Goal: Find specific page/section: Find specific page/section

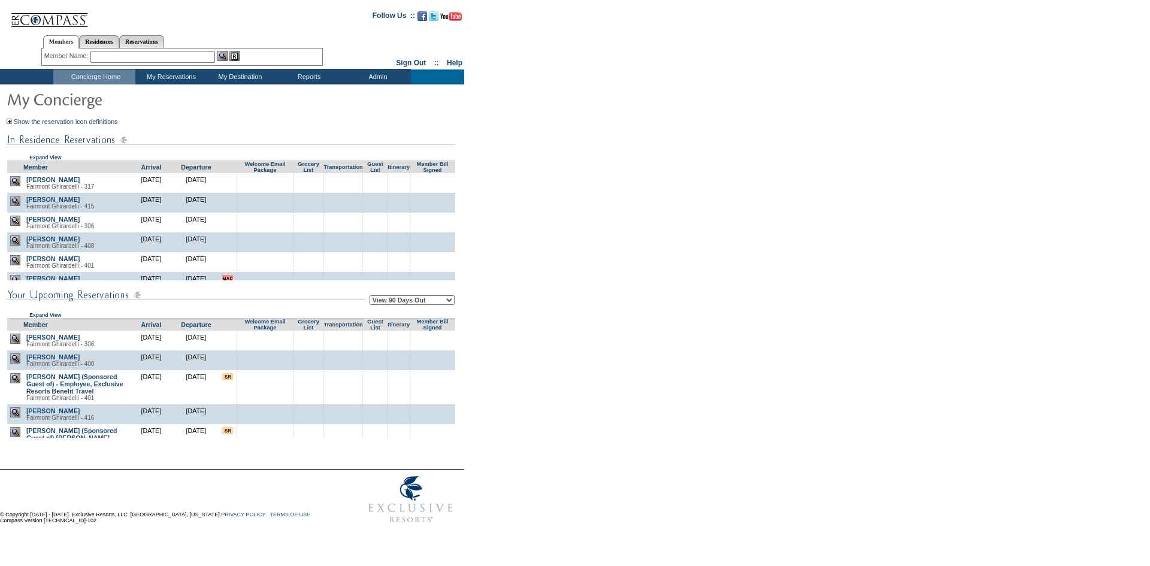
drag, startPoint x: 711, startPoint y: 241, endPoint x: 579, endPoint y: 156, distance: 156.6
click at [668, 216] on form "Follow Us ::" at bounding box center [573, 266] width 1146 height 527
drag, startPoint x: 748, startPoint y: 264, endPoint x: 650, endPoint y: 219, distance: 107.3
click at [664, 230] on form "Follow Us ::" at bounding box center [573, 266] width 1146 height 527
drag, startPoint x: 593, startPoint y: 228, endPoint x: 567, endPoint y: 207, distance: 32.8
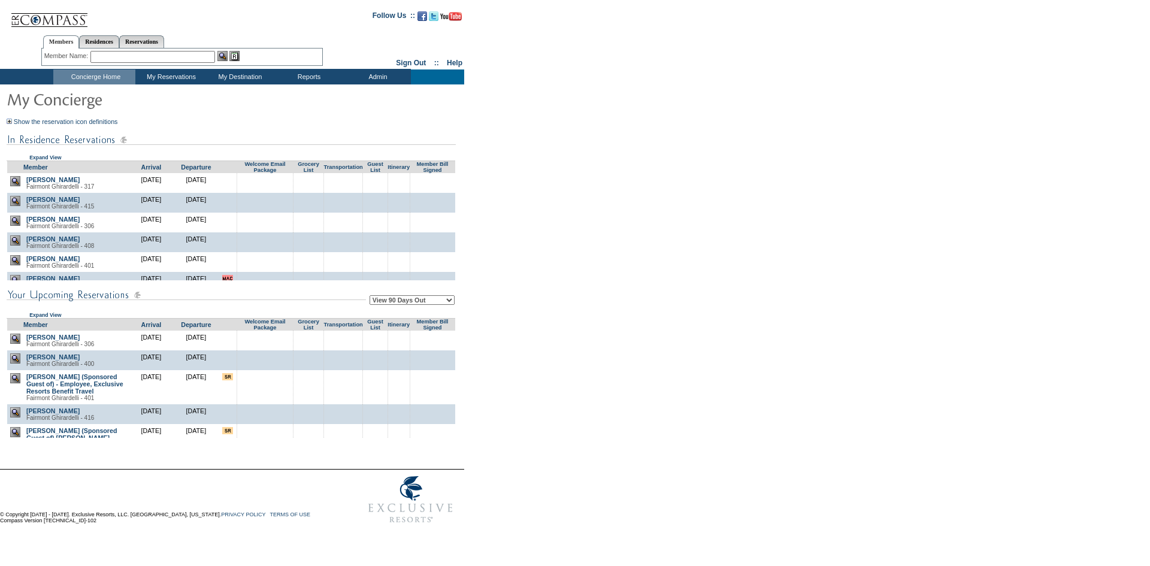
click at [567, 207] on form "Follow Us ::" at bounding box center [573, 266] width 1146 height 527
drag, startPoint x: 652, startPoint y: 230, endPoint x: 592, endPoint y: 1, distance: 237.3
click at [601, 162] on form "Follow Us ::" at bounding box center [573, 266] width 1146 height 527
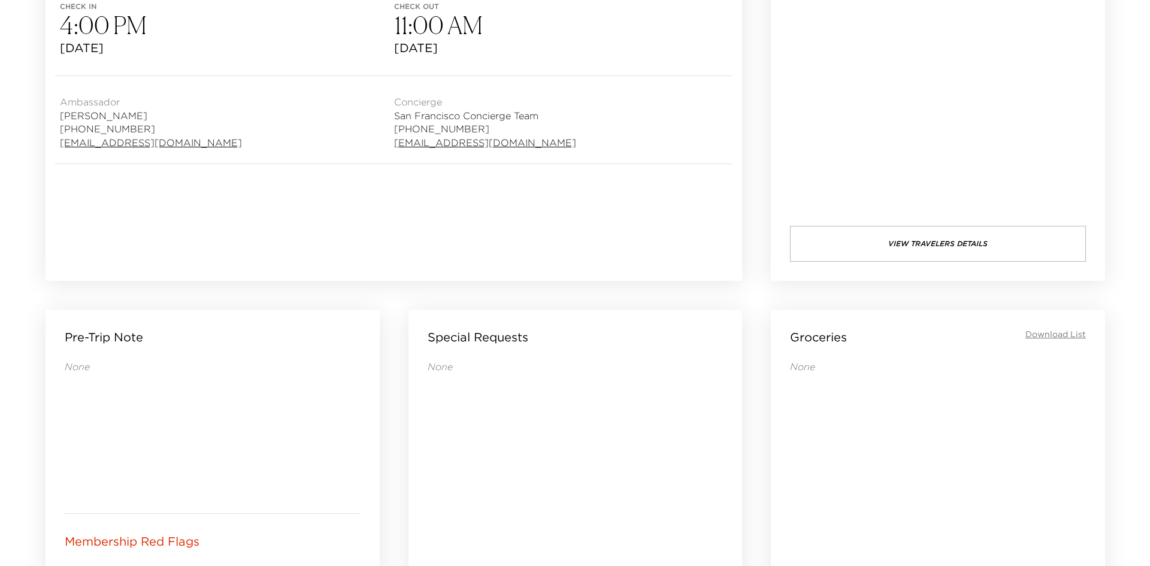
scroll to position [75, 0]
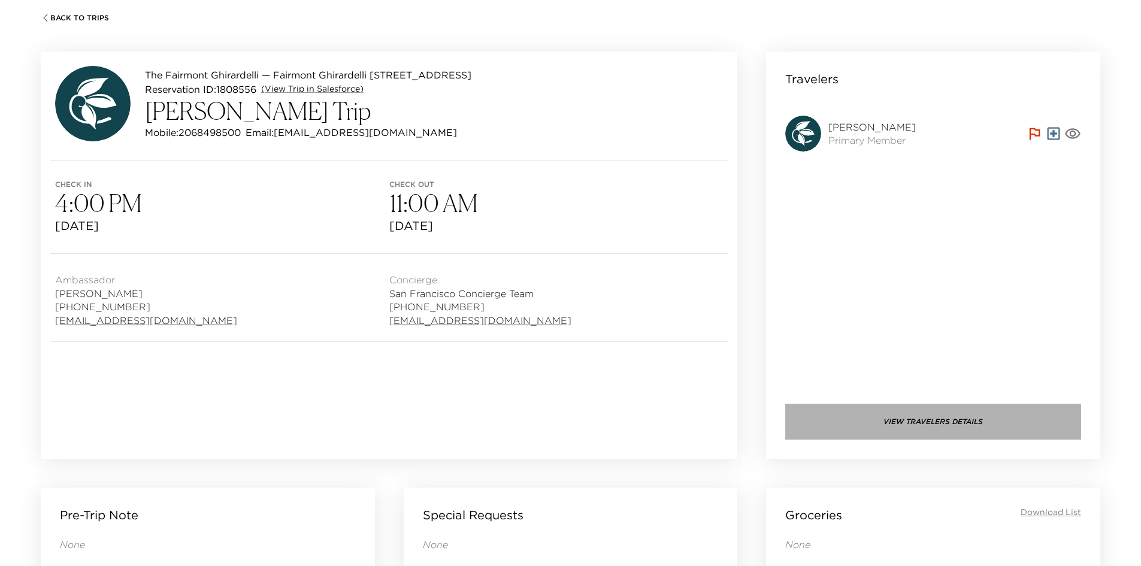
click at [927, 416] on button "View Travelers Details" at bounding box center [933, 422] width 296 height 36
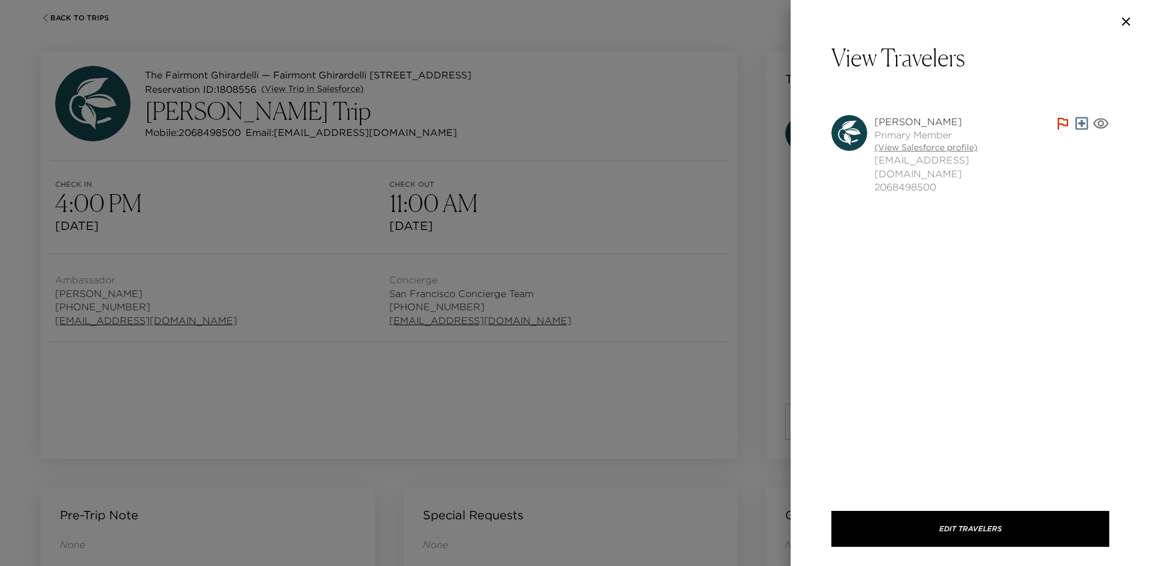
click at [912, 147] on link "(View Salesforce profile)" at bounding box center [965, 148] width 180 height 12
